Goal: Task Accomplishment & Management: Complete application form

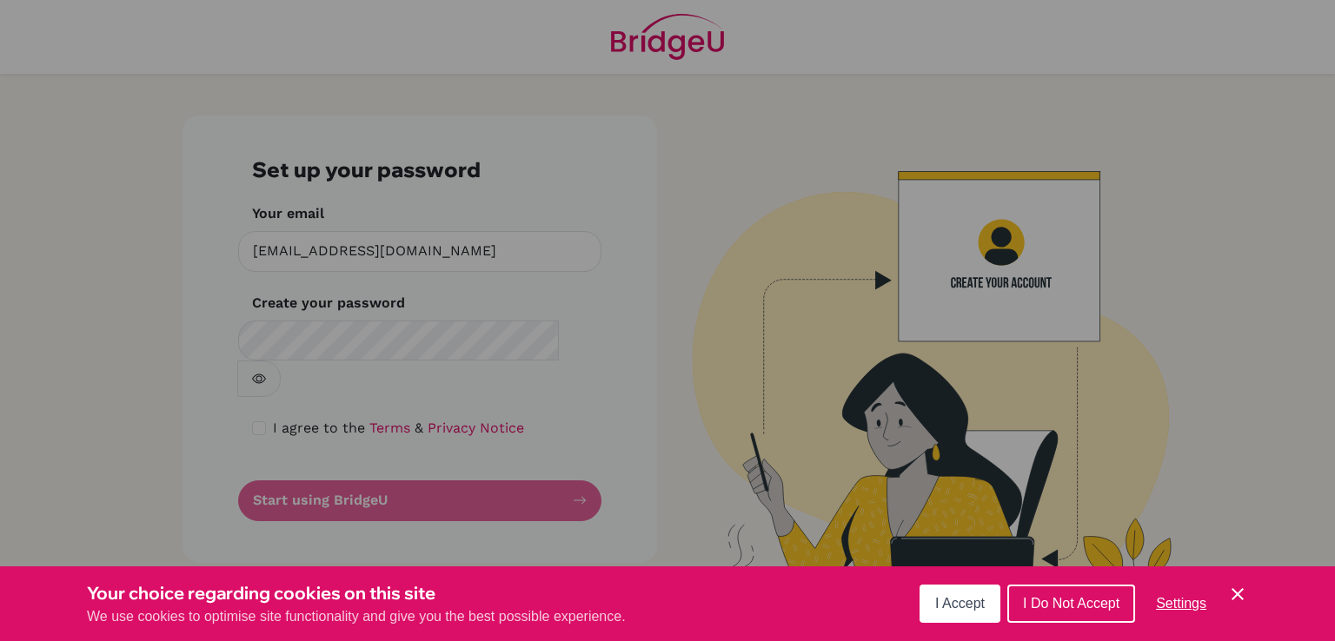
click at [753, 223] on div "Cookie Preferences" at bounding box center [667, 320] width 1335 height 641
click at [477, 334] on div "Cookie Preferences" at bounding box center [667, 320] width 1335 height 641
click at [980, 601] on span "I Accept" at bounding box center [960, 603] width 50 height 15
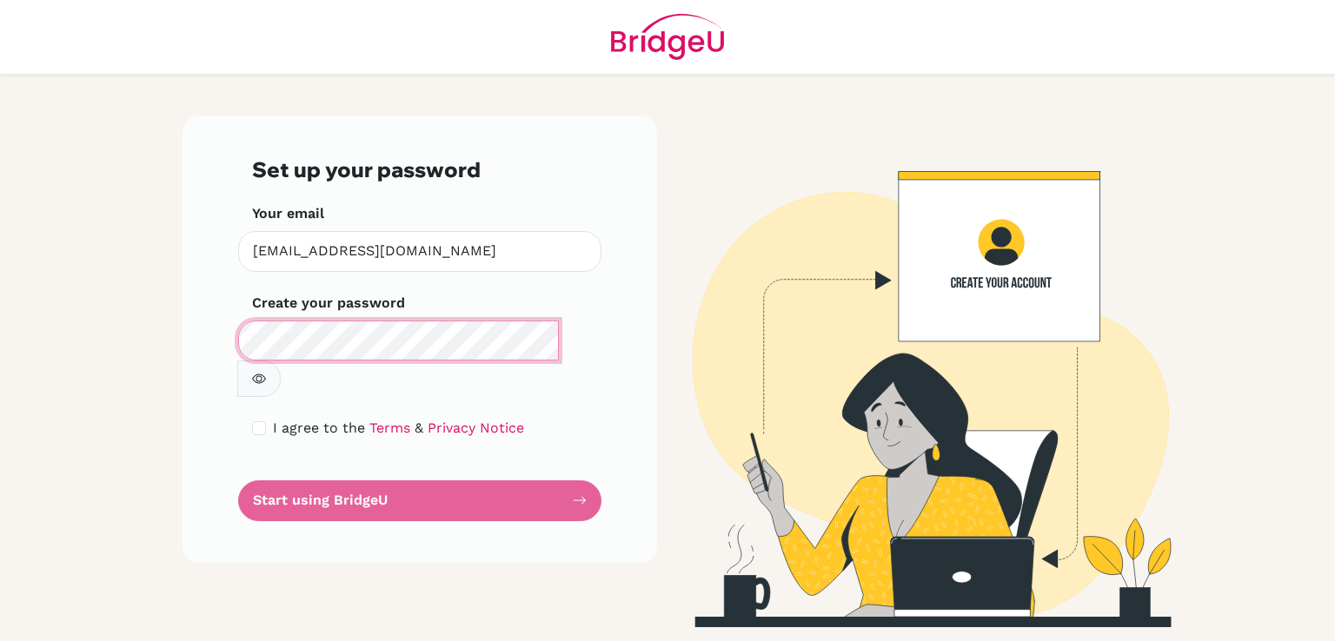
click at [235, 323] on div "Set up your password Your email jzahran@rfs.edu.ps Invalid email Create your pa…" at bounding box center [420, 340] width 475 height 448
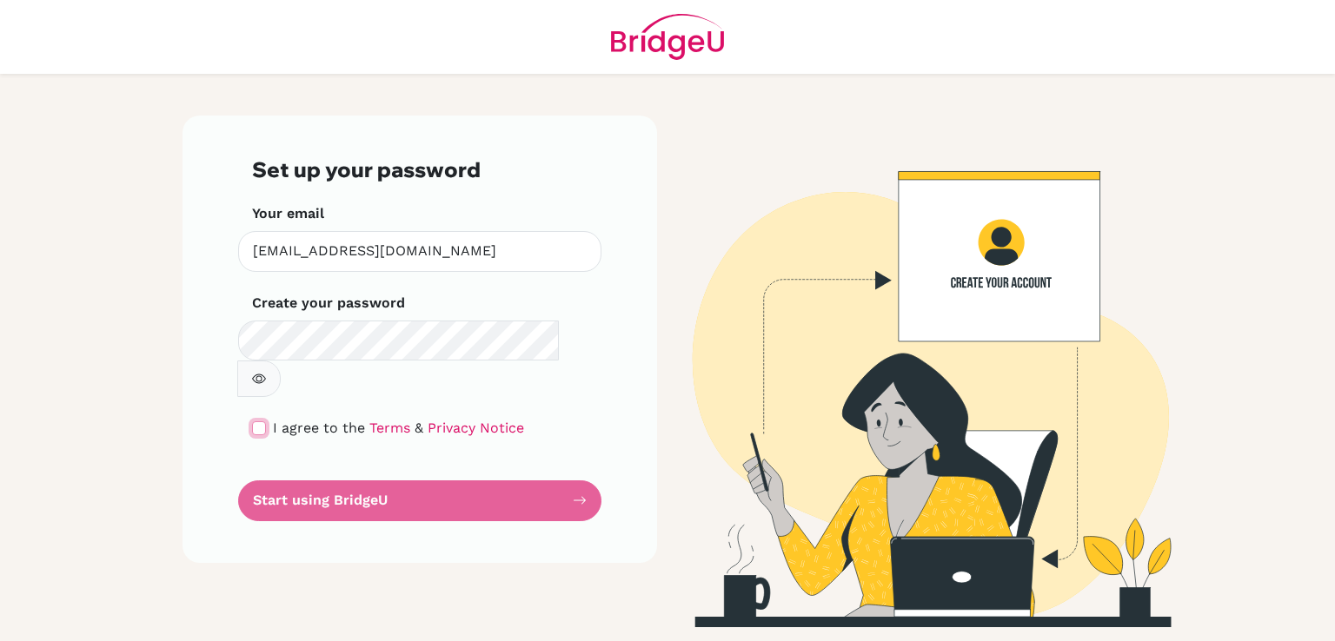
click at [262, 422] on input "checkbox" at bounding box center [259, 429] width 14 height 14
checkbox input "true"
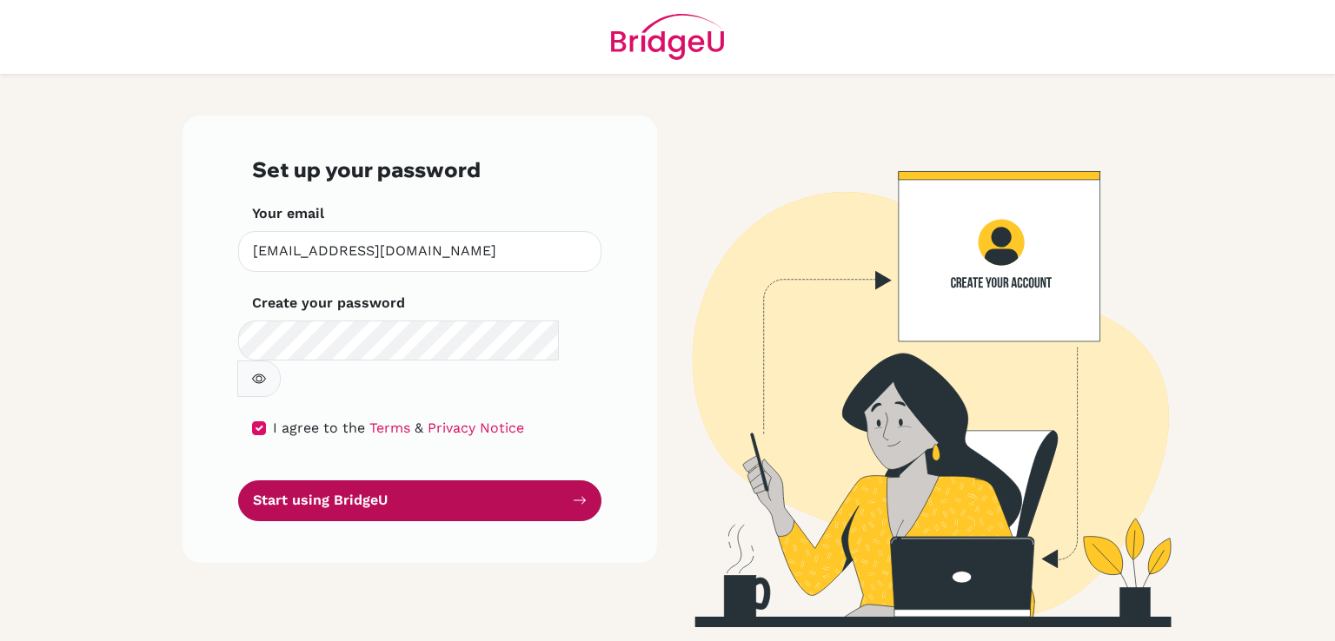
click at [372, 481] on button "Start using BridgeU" at bounding box center [419, 501] width 363 height 41
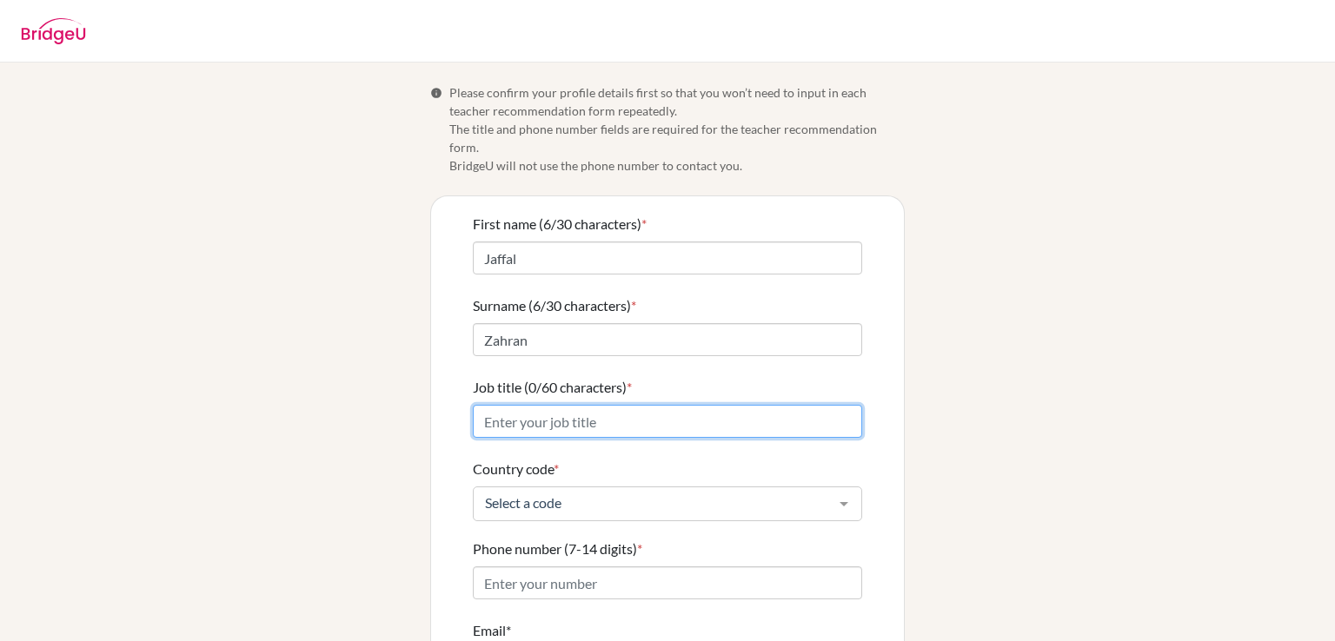
click at [724, 405] on input "Job title (0/60 characters) *" at bounding box center [667, 421] width 389 height 33
type input "Biology Teacher"
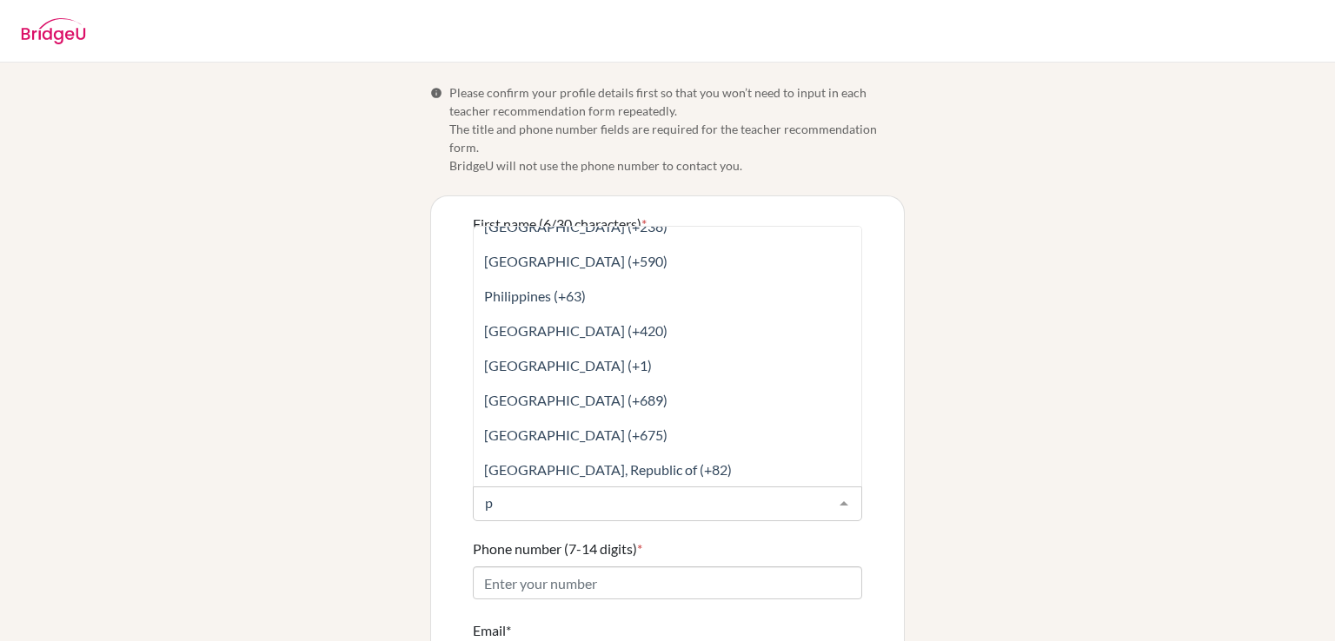
scroll to position [452, 0]
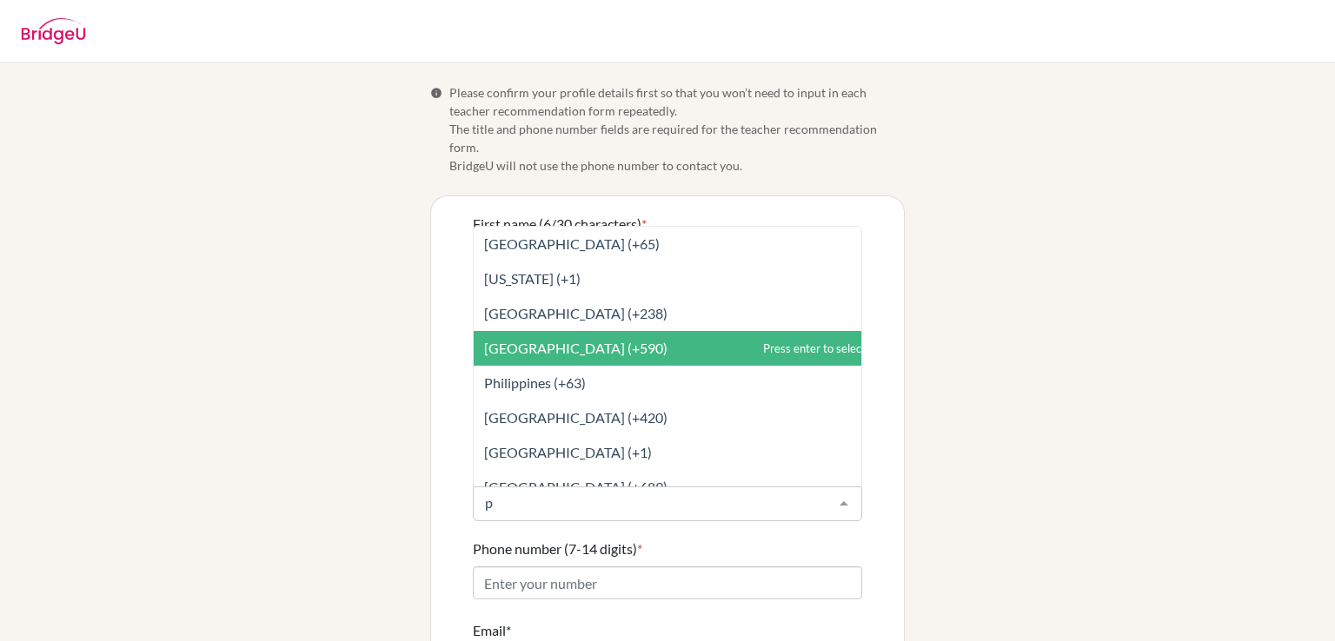
type input "p"
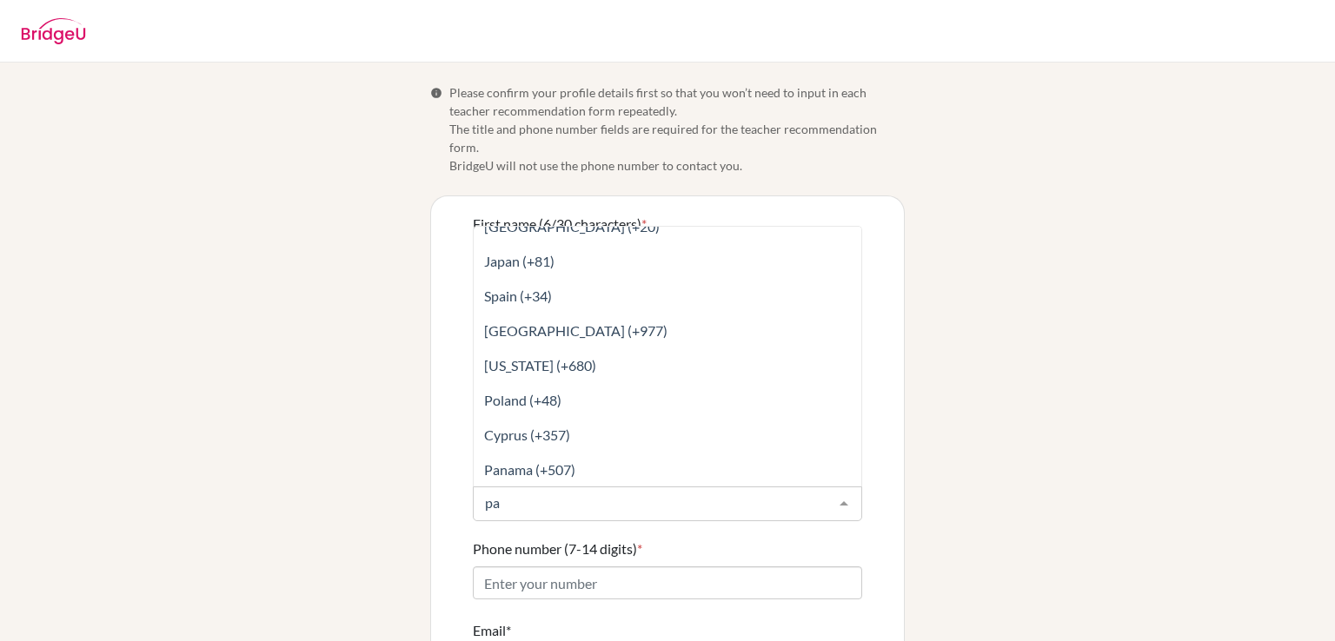
type input "pal"
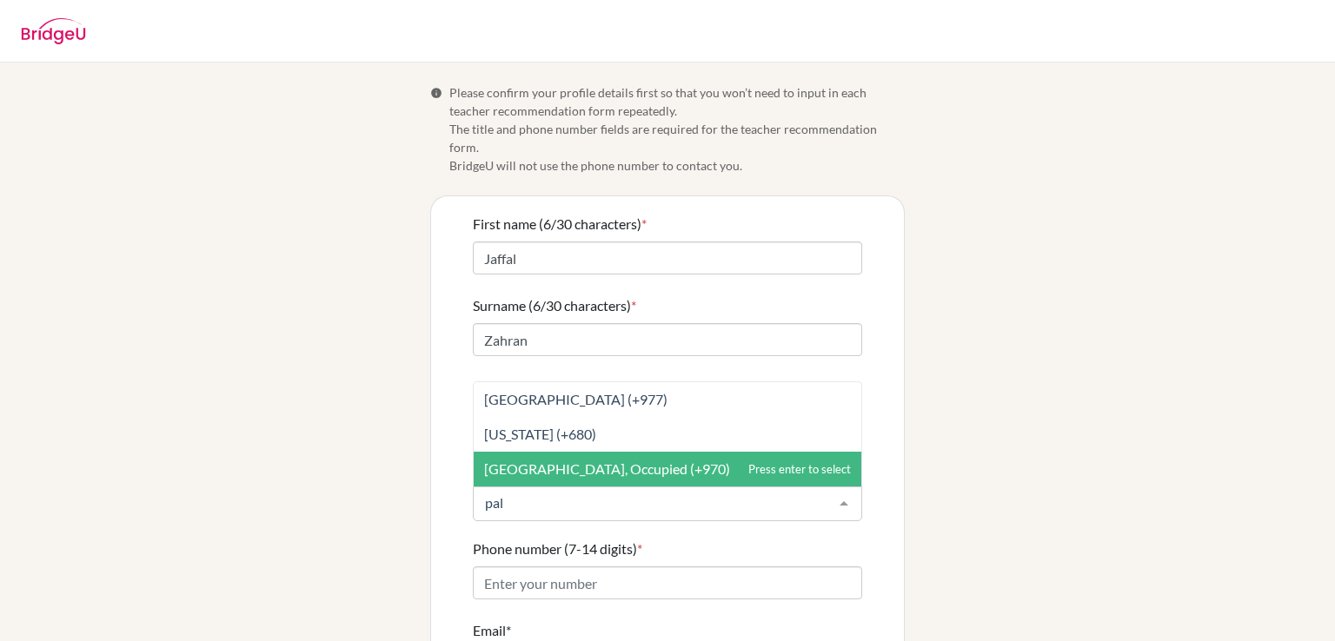
scroll to position [0, 0]
click at [598, 461] on span "[GEOGRAPHIC_DATA], Occupied (+970)" at bounding box center [607, 469] width 246 height 17
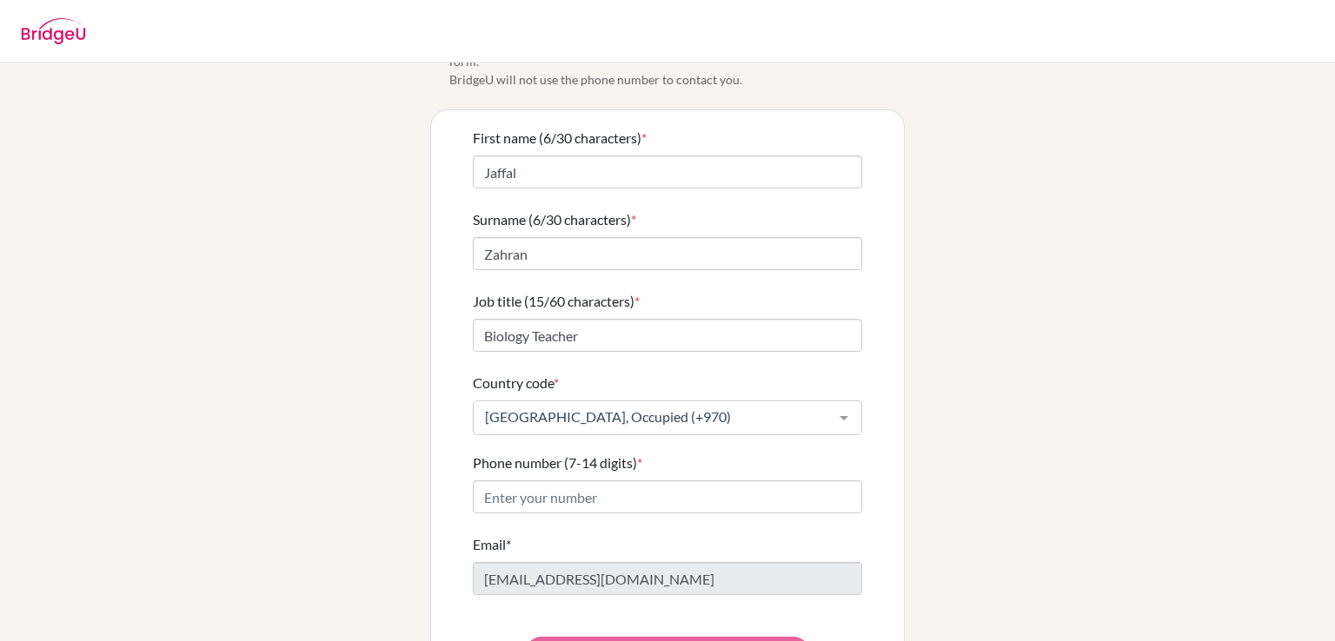
scroll to position [136, 0]
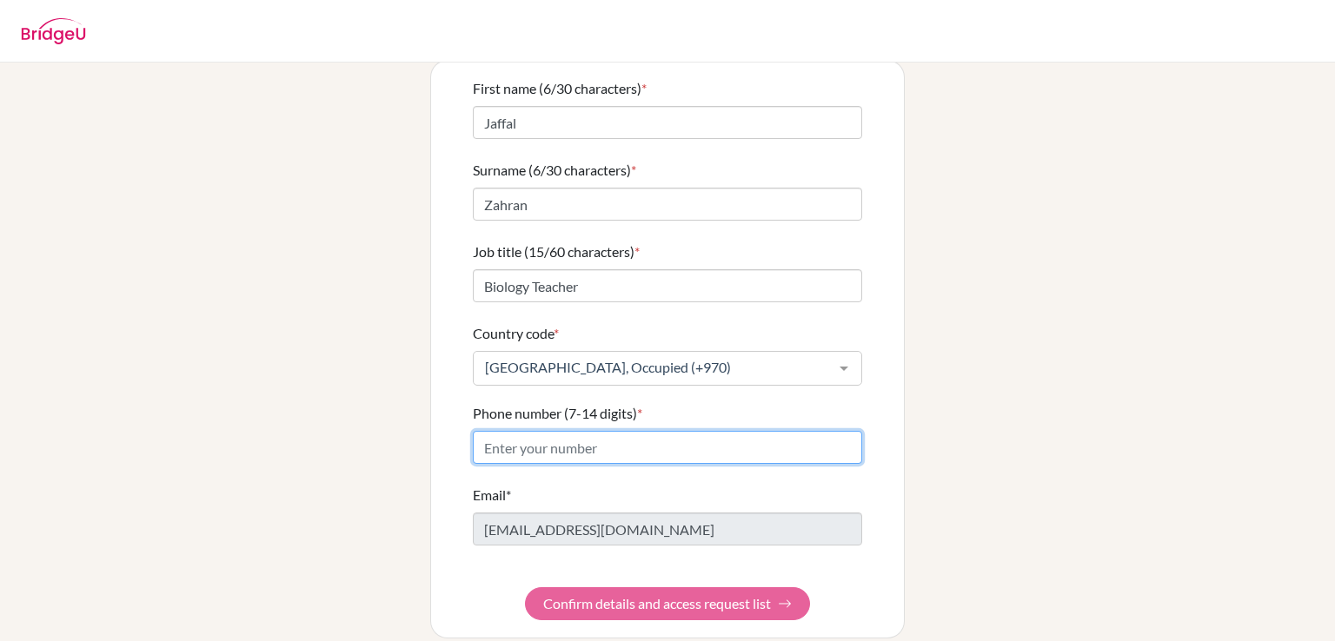
click at [531, 431] on input "Phone number (7-14 digits) *" at bounding box center [667, 447] width 389 height 33
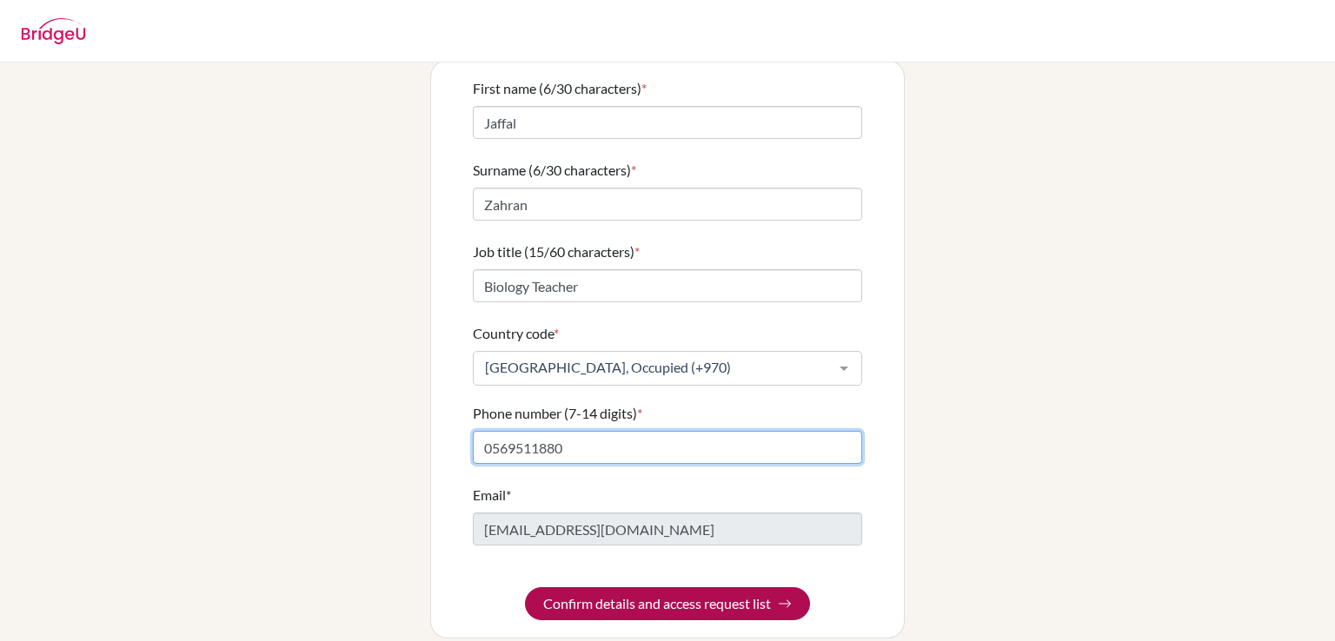
type input "0569511880"
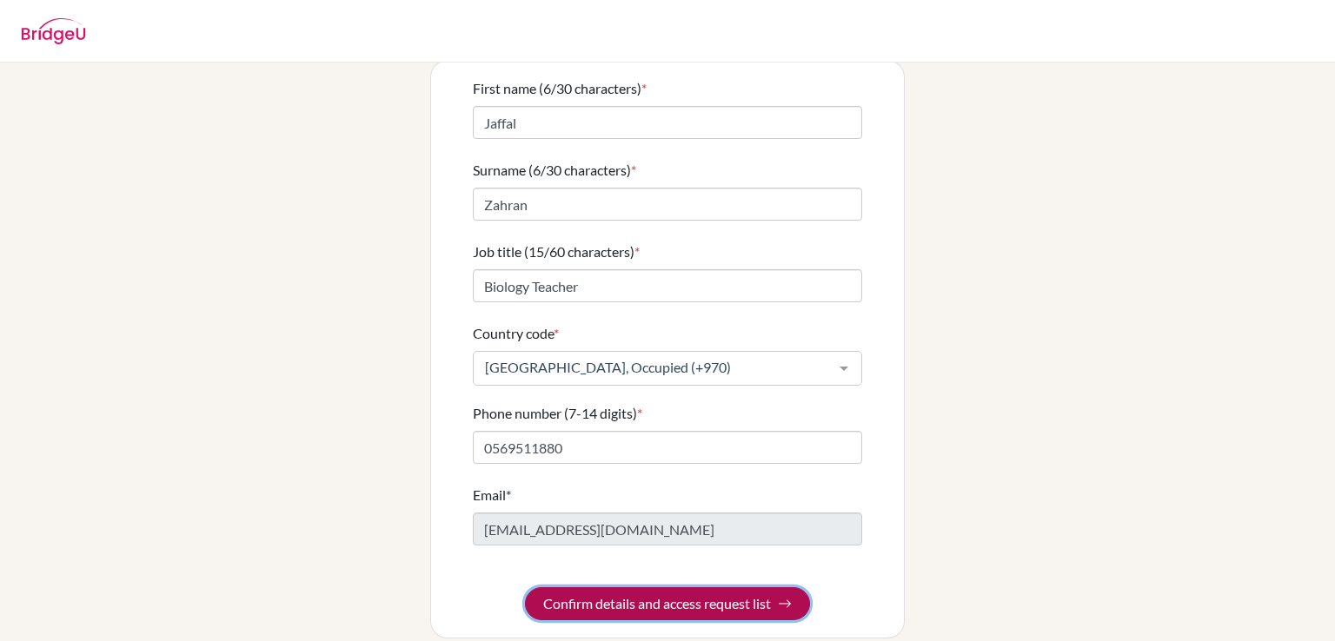
click at [656, 588] on button "Confirm details and access request list" at bounding box center [667, 604] width 285 height 33
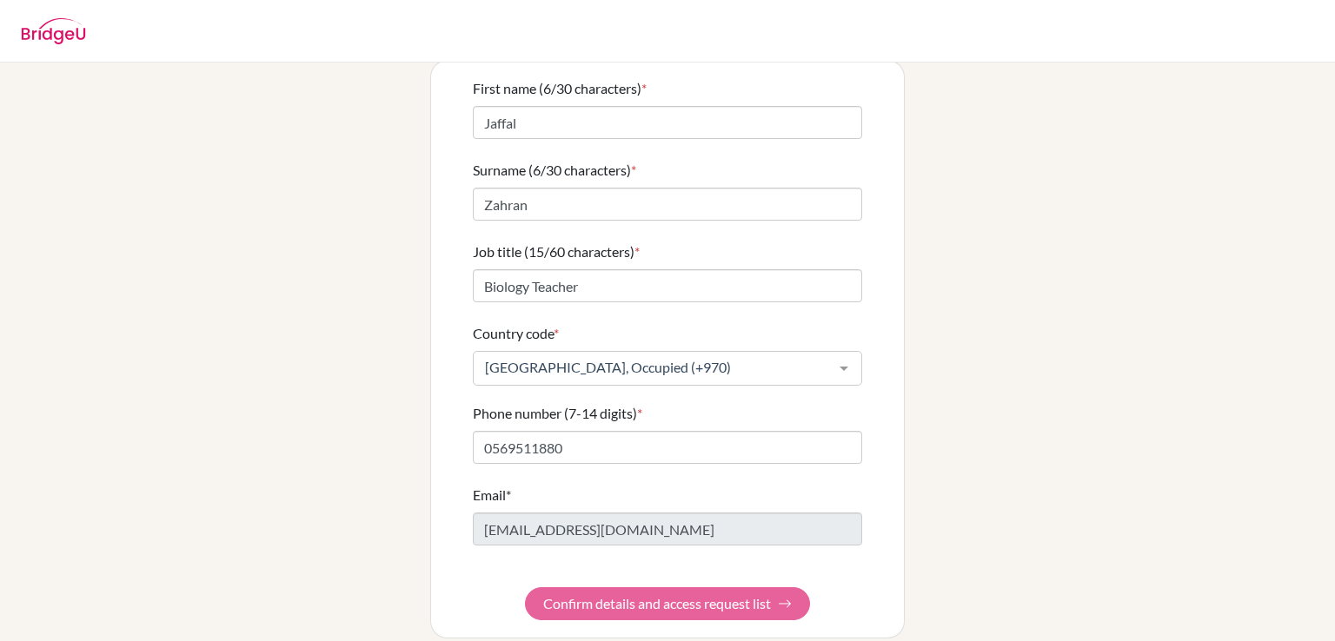
scroll to position [0, 0]
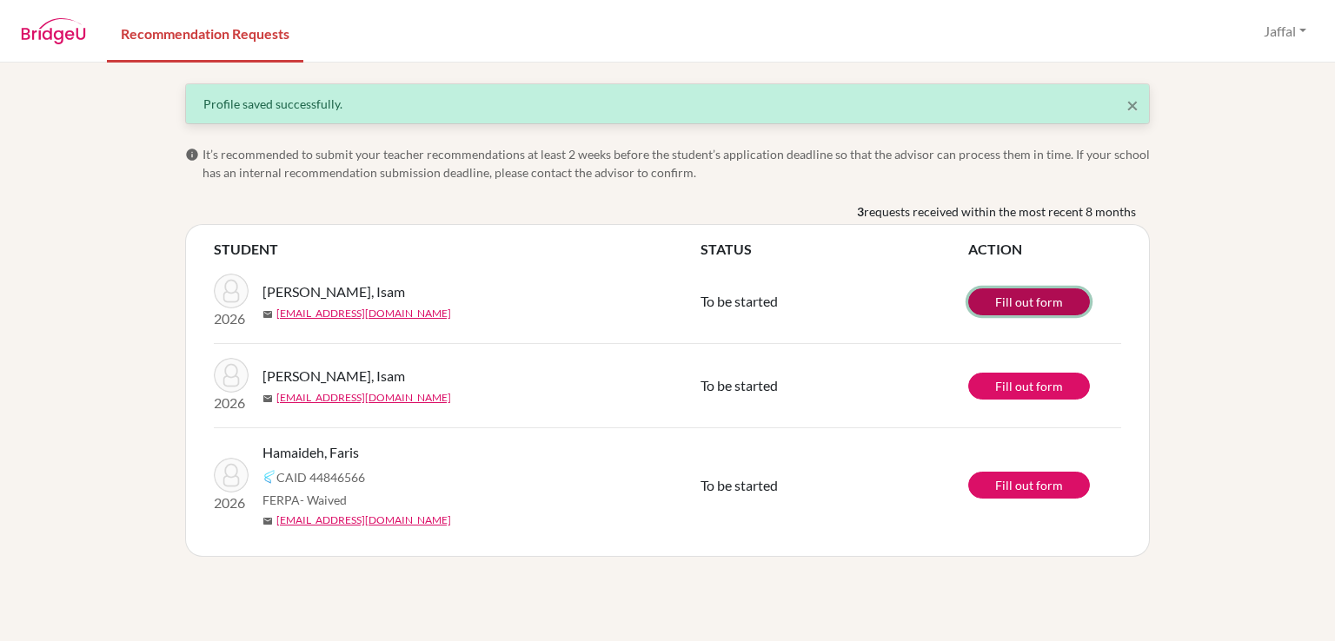
click at [1033, 300] on link "Fill out form" at bounding box center [1029, 302] width 122 height 27
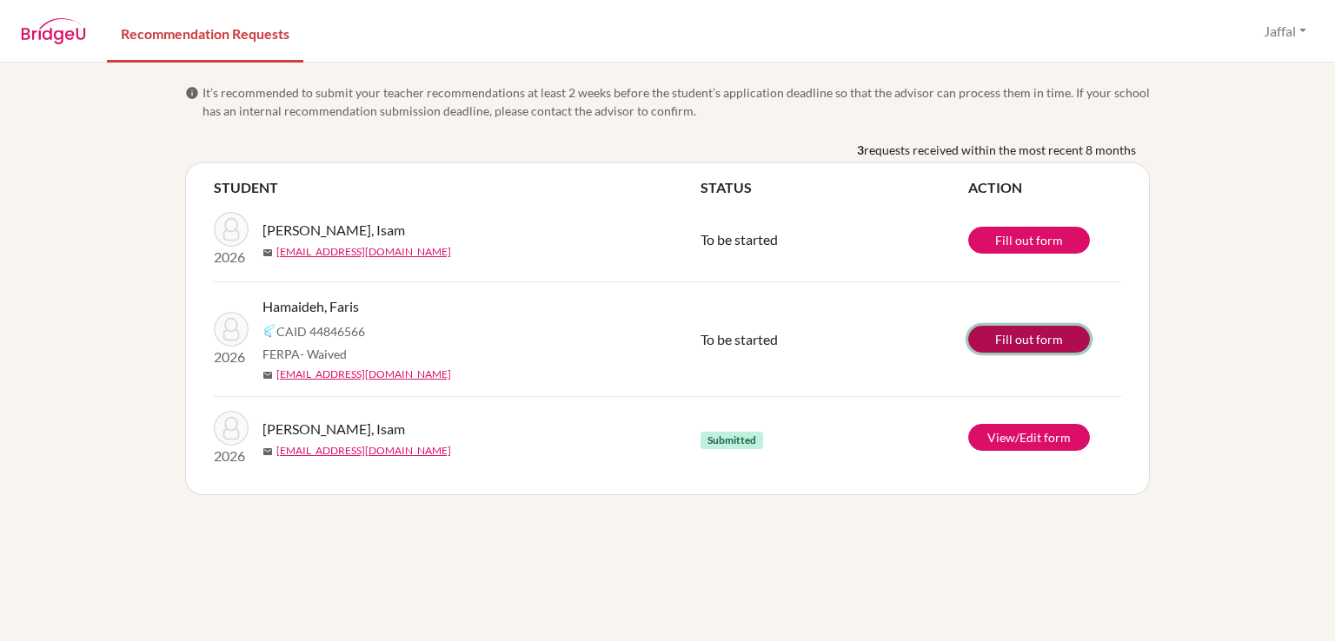
click at [1040, 341] on link "Fill out form" at bounding box center [1029, 339] width 122 height 27
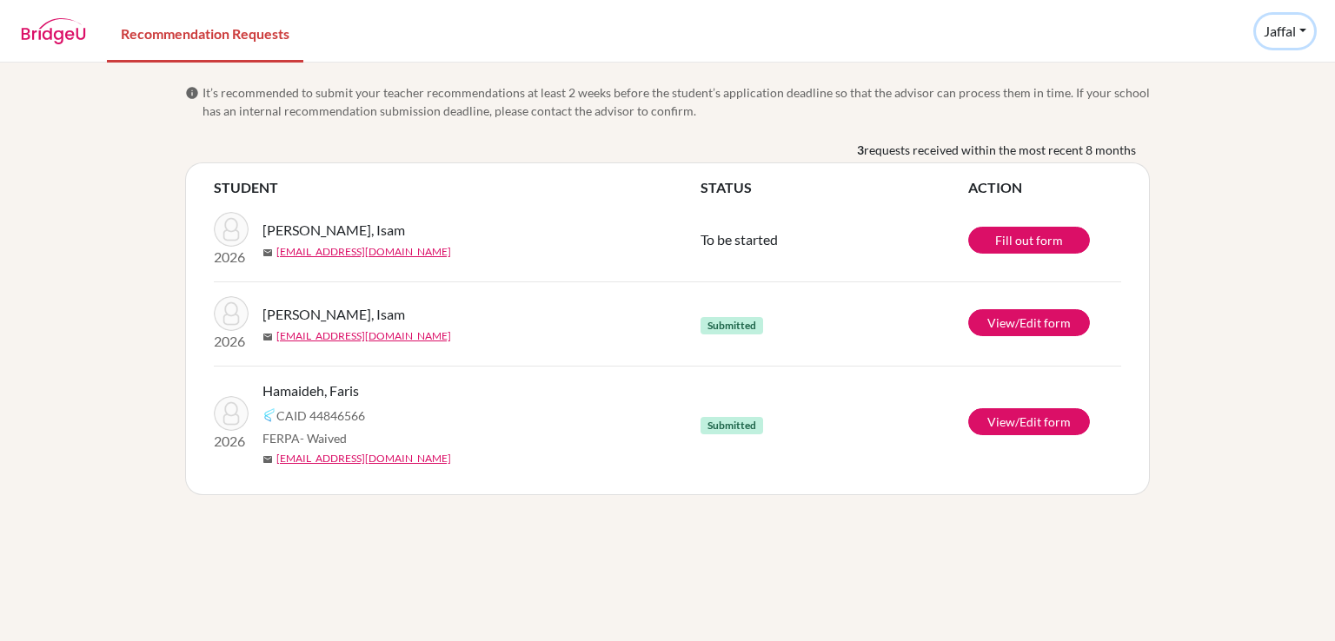
click at [1305, 29] on button "Jaffal" at bounding box center [1285, 31] width 58 height 33
